Goal: Task Accomplishment & Management: Manage account settings

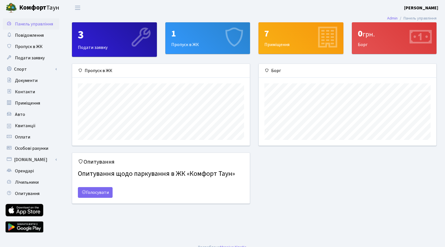
scroll to position [82, 178]
click at [24, 169] on span "Орендарі" at bounding box center [24, 171] width 19 height 6
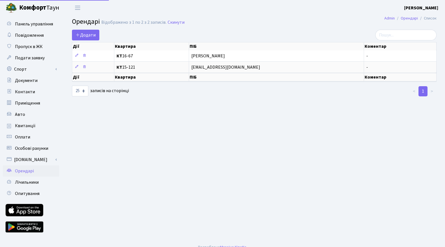
select select "25"
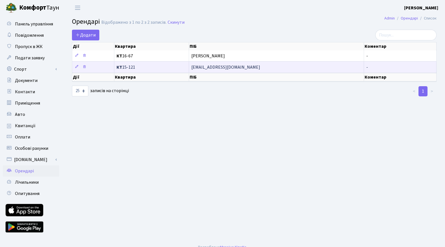
click at [154, 67] on span "КТ 15-121" at bounding box center [152, 67] width 70 height 5
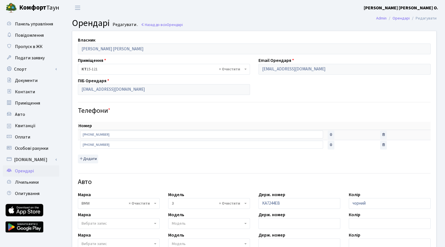
select select "219"
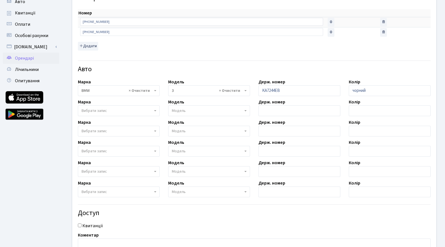
scroll to position [108, 0]
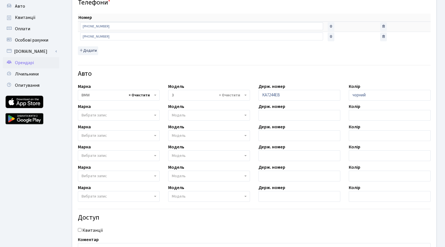
select select
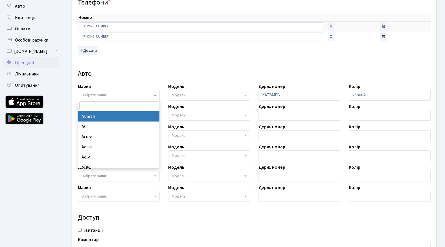
click at [140, 93] on span "Вибрати запис" at bounding box center [117, 95] width 71 height 6
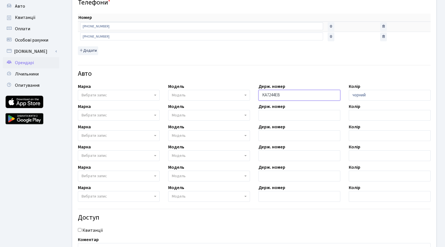
drag, startPoint x: 277, startPoint y: 96, endPoint x: 252, endPoint y: 96, distance: 25.1
click at [252, 96] on div "Власник [PERSON_NAME] [PERSON_NAME] Приміщення - <b>КТ</b>&nbsp;&nbsp;&nbsp;&nb…" at bounding box center [254, 95] width 373 height 345
drag, startPoint x: 366, startPoint y: 93, endPoint x: 370, endPoint y: 92, distance: 4.0
click at [370, 92] on input "чорний" at bounding box center [390, 95] width 82 height 11
type input "ч"
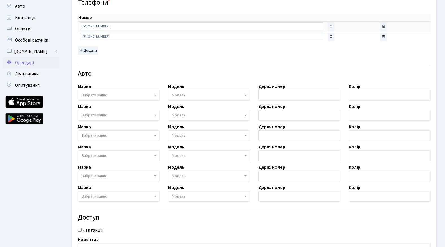
click at [214, 230] on div "Квитанції" at bounding box center [254, 230] width 361 height 7
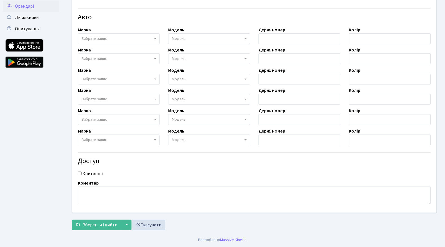
scroll to position [0, 0]
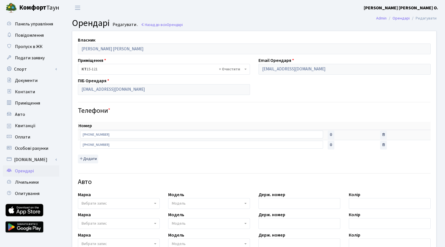
click at [21, 170] on span "Орендарі" at bounding box center [24, 171] width 19 height 6
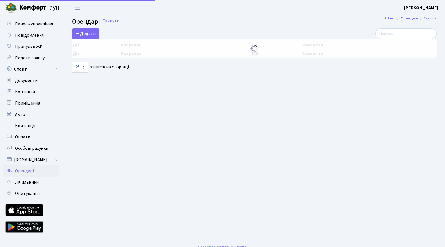
select select "25"
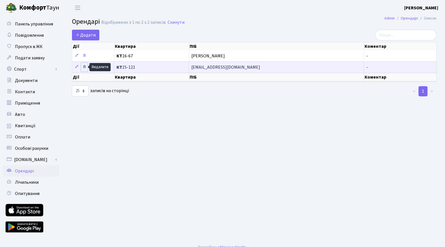
click at [84, 65] on icon at bounding box center [84, 67] width 4 height 4
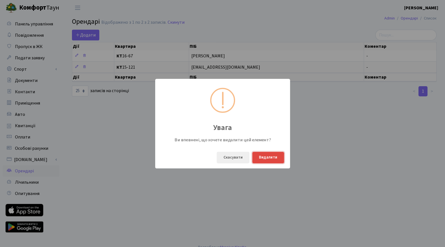
click at [268, 156] on button "Видалити" at bounding box center [268, 158] width 32 height 12
